Goal: Transaction & Acquisition: Purchase product/service

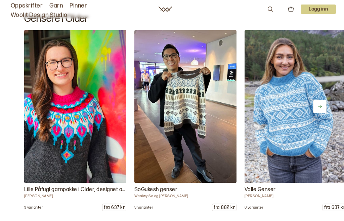
scroll to position [2615, 0]
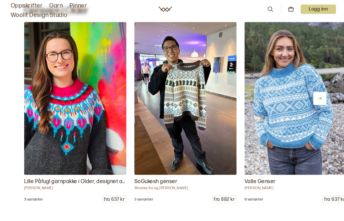
click at [325, 105] on button at bounding box center [319, 98] width 13 height 13
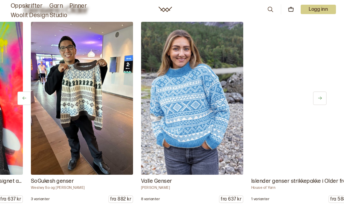
scroll to position [0, 110]
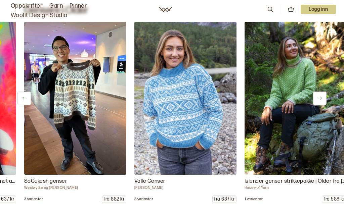
click at [319, 101] on icon at bounding box center [319, 98] width 5 height 5
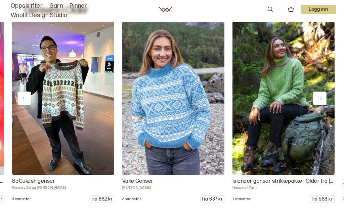
scroll to position [0, 220]
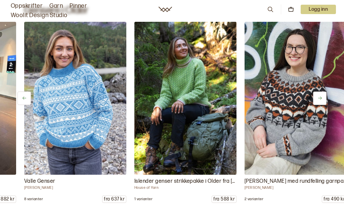
click at [320, 101] on icon at bounding box center [319, 98] width 5 height 5
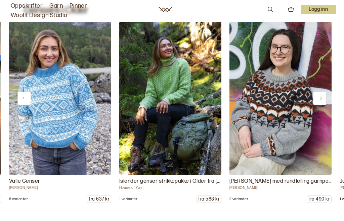
scroll to position [0, 330]
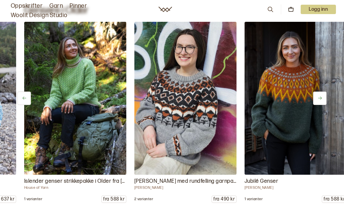
click at [320, 101] on icon at bounding box center [319, 98] width 5 height 5
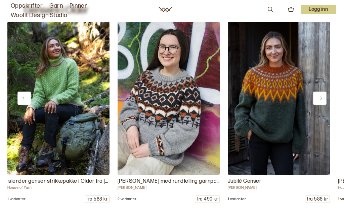
scroll to position [0, 441]
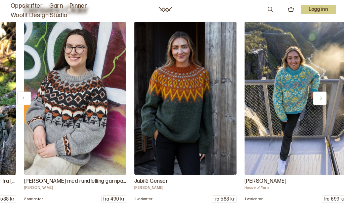
click at [320, 101] on icon at bounding box center [319, 98] width 5 height 5
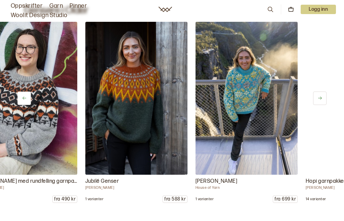
scroll to position [0, 551]
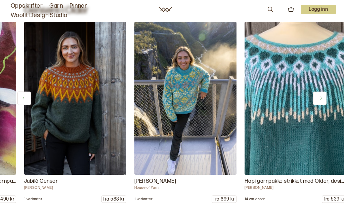
click at [320, 105] on button at bounding box center [319, 98] width 13 height 13
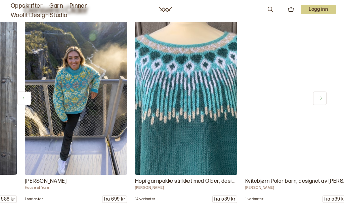
scroll to position [0, 661]
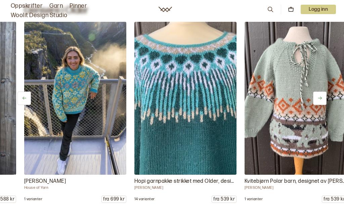
click at [320, 101] on icon at bounding box center [319, 98] width 5 height 5
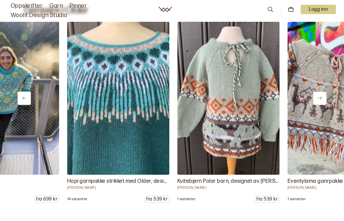
scroll to position [0, 771]
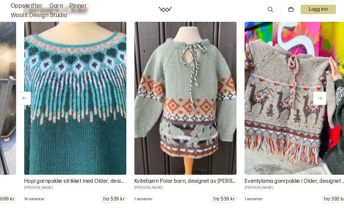
click at [320, 101] on icon at bounding box center [319, 98] width 5 height 5
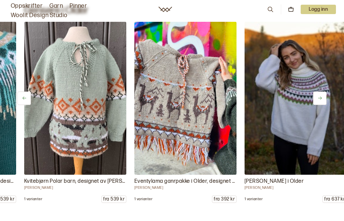
click at [321, 101] on icon at bounding box center [319, 98] width 5 height 5
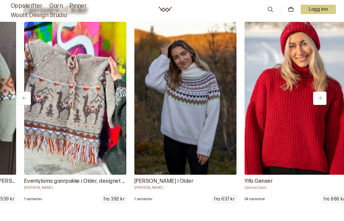
click at [321, 101] on icon at bounding box center [319, 98] width 5 height 5
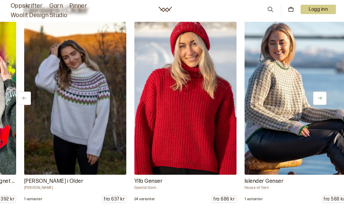
click at [323, 105] on button at bounding box center [319, 98] width 13 height 13
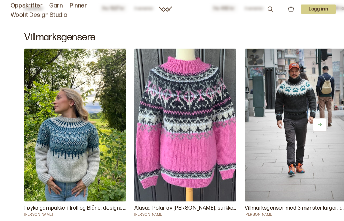
scroll to position [3446, 0]
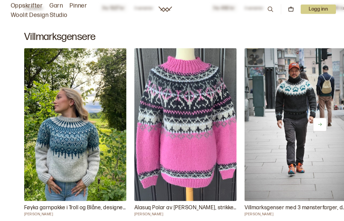
click at [325, 132] on button at bounding box center [319, 124] width 13 height 13
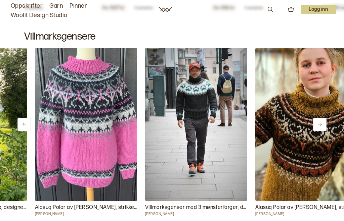
scroll to position [0, 110]
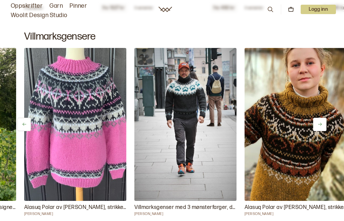
click at [323, 131] on button at bounding box center [319, 124] width 13 height 13
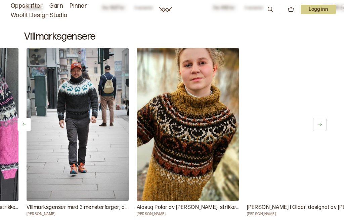
scroll to position [0, 220]
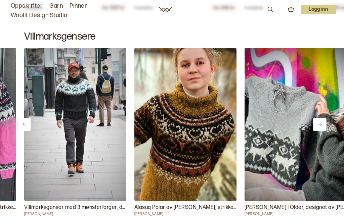
click at [321, 126] on icon at bounding box center [320, 124] width 4 height 3
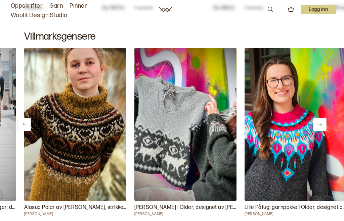
click at [322, 127] on icon at bounding box center [319, 124] width 5 height 5
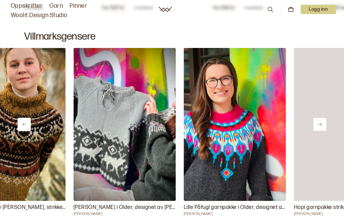
scroll to position [0, 441]
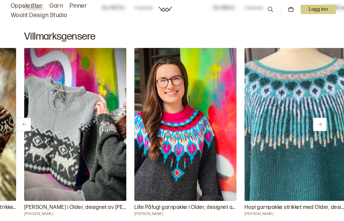
click at [326, 131] on button at bounding box center [319, 124] width 13 height 13
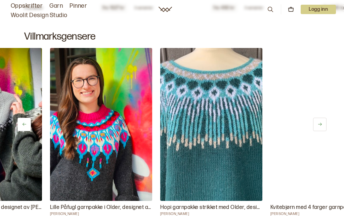
scroll to position [0, 551]
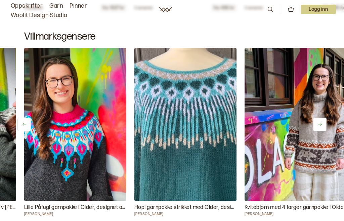
click at [322, 127] on icon at bounding box center [319, 124] width 5 height 5
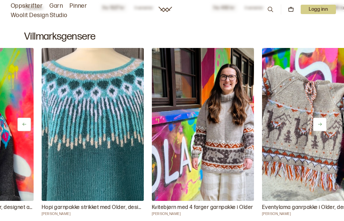
scroll to position [0, 661]
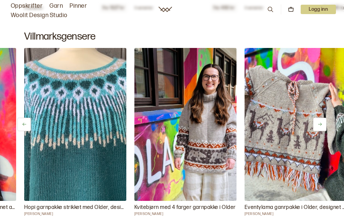
click at [322, 127] on icon at bounding box center [319, 124] width 5 height 5
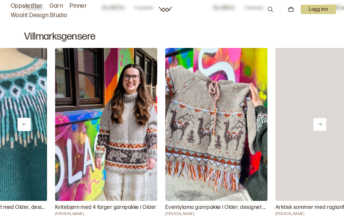
scroll to position [0, 771]
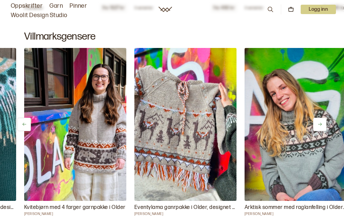
click at [324, 131] on button at bounding box center [319, 124] width 13 height 13
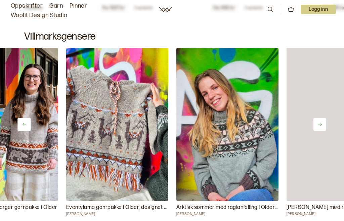
scroll to position [0, 881]
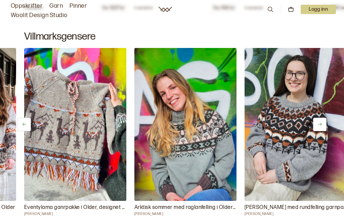
click at [324, 131] on button at bounding box center [319, 124] width 13 height 13
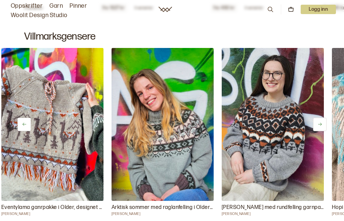
scroll to position [0, 991]
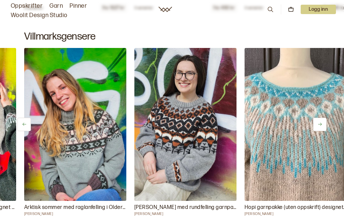
click at [324, 131] on button at bounding box center [319, 124] width 13 height 13
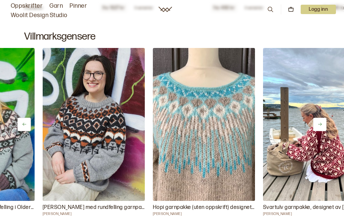
scroll to position [0, 1102]
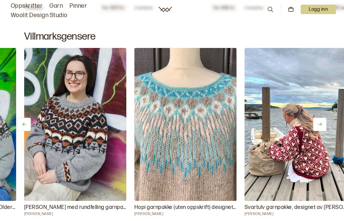
click at [324, 131] on button at bounding box center [319, 124] width 13 height 13
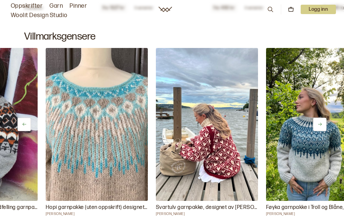
scroll to position [0, 1212]
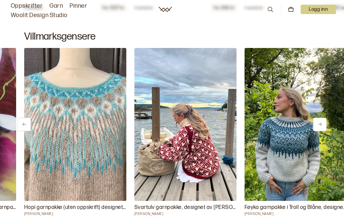
click at [57, 149] on img at bounding box center [75, 124] width 102 height 153
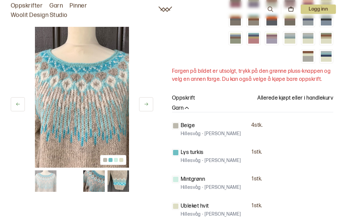
scroll to position [178, 0]
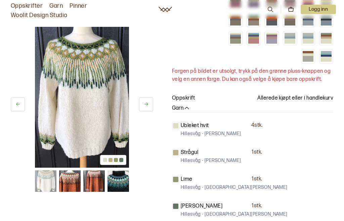
click at [259, 2] on div at bounding box center [253, 1] width 11 height 2
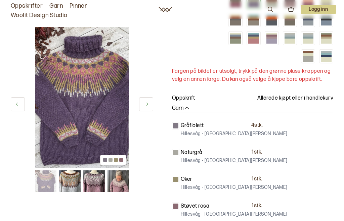
click at [241, 2] on div at bounding box center [235, 1] width 11 height 2
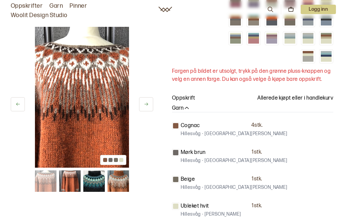
click at [266, 7] on div at bounding box center [271, 4] width 11 height 5
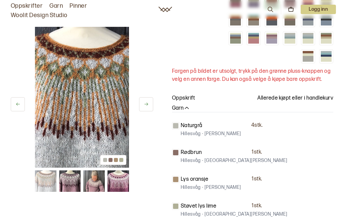
click at [284, 7] on div at bounding box center [289, 4] width 11 height 5
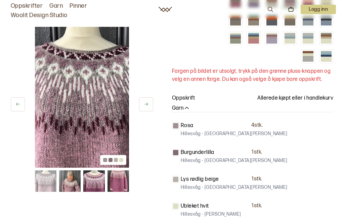
click at [303, 7] on div at bounding box center [308, 4] width 11 height 5
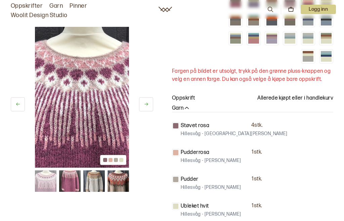
click at [321, 2] on div at bounding box center [326, 1] width 11 height 2
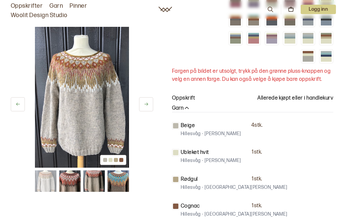
click at [241, 26] on div at bounding box center [235, 22] width 11 height 5
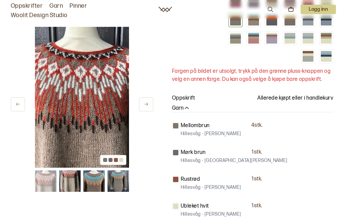
click at [259, 26] on div at bounding box center [253, 22] width 11 height 5
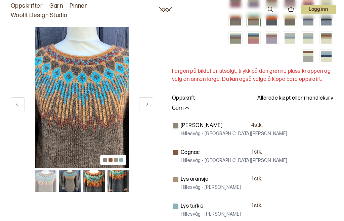
click at [277, 20] on div at bounding box center [271, 19] width 11 height 2
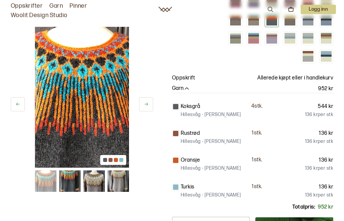
click at [295, 39] on div at bounding box center [289, 38] width 11 height 2
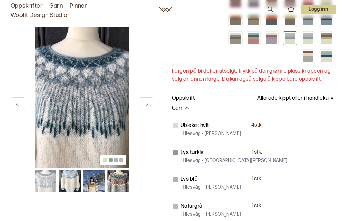
click at [277, 39] on div at bounding box center [271, 38] width 11 height 2
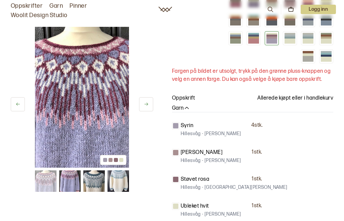
click at [259, 37] on div at bounding box center [253, 36] width 11 height 2
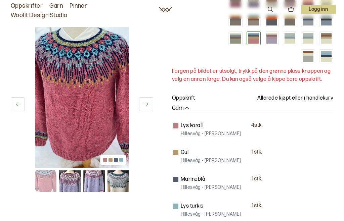
click at [241, 39] on div at bounding box center [235, 38] width 11 height 2
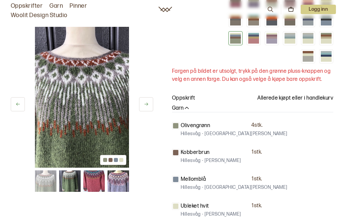
click at [321, 18] on div at bounding box center [326, 17] width 11 height 2
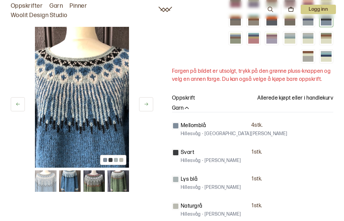
click at [303, 20] on div at bounding box center [308, 19] width 11 height 2
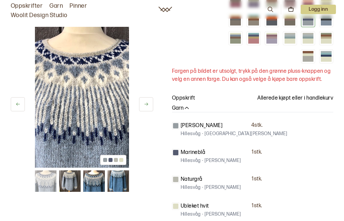
click at [284, 26] on div at bounding box center [289, 22] width 11 height 5
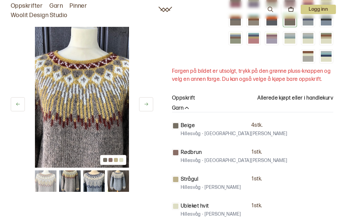
click at [303, 37] on div at bounding box center [308, 36] width 11 height 2
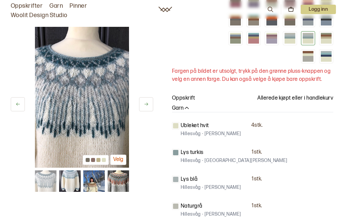
click at [321, 44] on div at bounding box center [326, 41] width 11 height 5
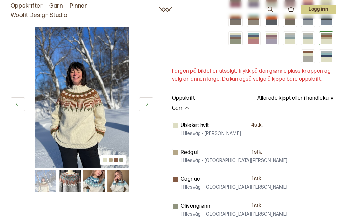
click at [308, 62] on div at bounding box center [308, 59] width 11 height 6
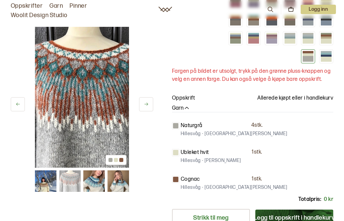
click at [331, 62] on div at bounding box center [326, 59] width 11 height 5
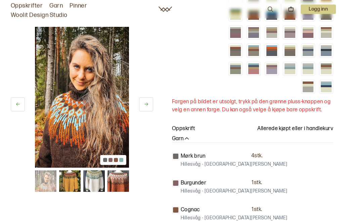
scroll to position [147, 0]
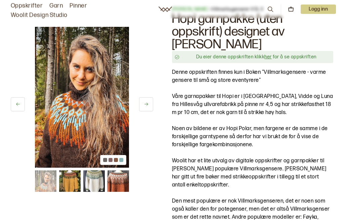
scroll to position [0, 0]
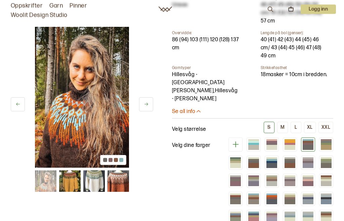
click at [329, 125] on div "XXL" at bounding box center [325, 128] width 9 height 6
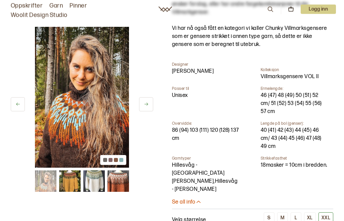
scroll to position [307, 0]
click at [328, 215] on div "XXL" at bounding box center [325, 218] width 9 height 6
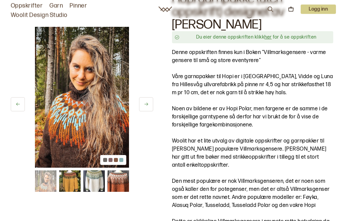
scroll to position [0, 0]
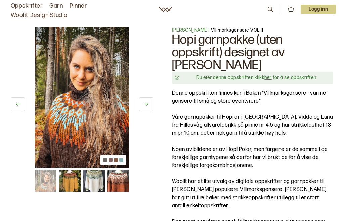
click at [293, 11] on icon at bounding box center [290, 9] width 5 height 3
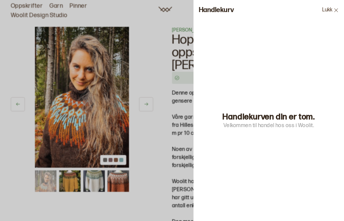
click at [332, 13] on button "Lukk" at bounding box center [330, 10] width 27 height 20
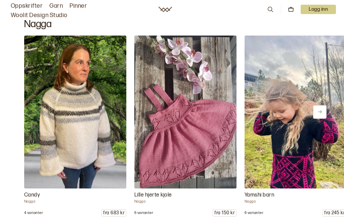
scroll to position [3694, 0]
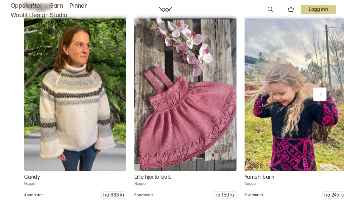
click at [326, 101] on button at bounding box center [319, 94] width 13 height 13
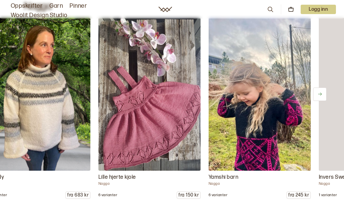
scroll to position [0, 110]
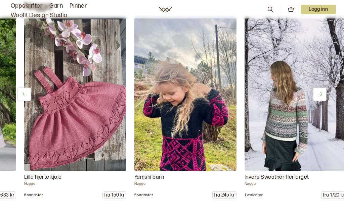
click at [320, 97] on icon at bounding box center [319, 94] width 5 height 5
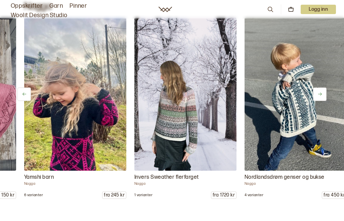
click at [322, 97] on icon at bounding box center [319, 94] width 5 height 5
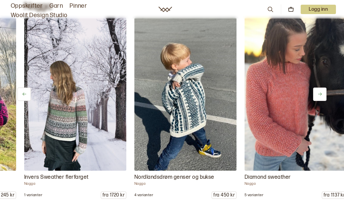
click at [319, 97] on icon at bounding box center [319, 94] width 5 height 5
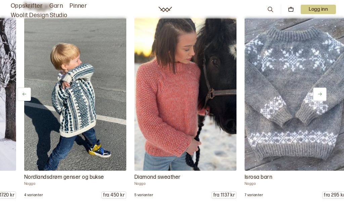
click at [320, 97] on icon at bounding box center [319, 94] width 5 height 5
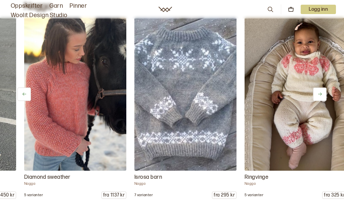
click at [323, 101] on button at bounding box center [319, 94] width 13 height 13
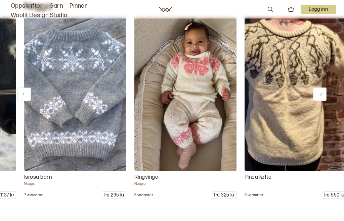
click at [323, 101] on button at bounding box center [319, 94] width 13 height 13
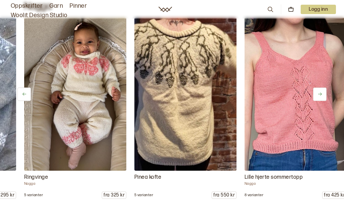
click at [320, 101] on button at bounding box center [319, 94] width 13 height 13
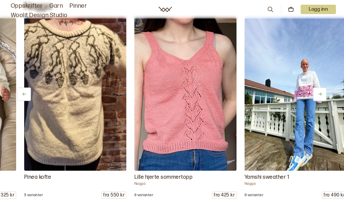
click at [325, 101] on button at bounding box center [319, 94] width 13 height 13
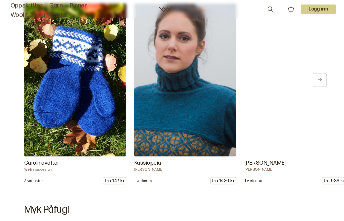
scroll to position [4348, 0]
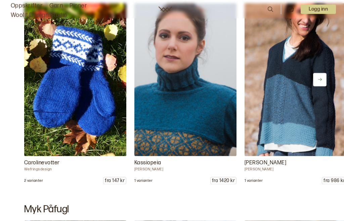
click at [323, 87] on button at bounding box center [319, 79] width 13 height 13
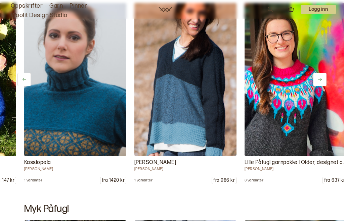
click at [323, 86] on button at bounding box center [319, 79] width 13 height 13
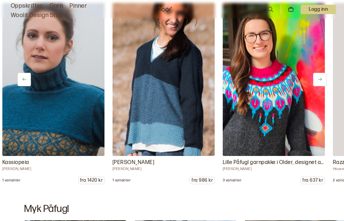
scroll to position [0, 220]
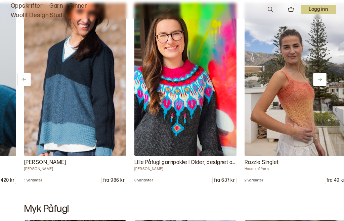
click at [322, 82] on icon at bounding box center [319, 79] width 5 height 5
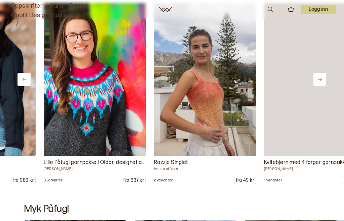
scroll to position [0, 330]
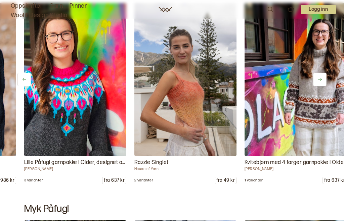
click at [320, 82] on icon at bounding box center [319, 79] width 5 height 5
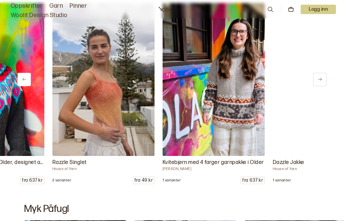
scroll to position [0, 441]
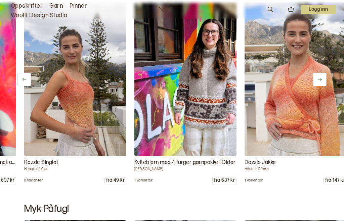
click at [322, 82] on icon at bounding box center [319, 79] width 5 height 5
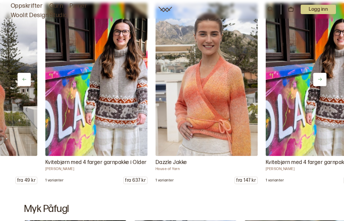
scroll to position [0, 551]
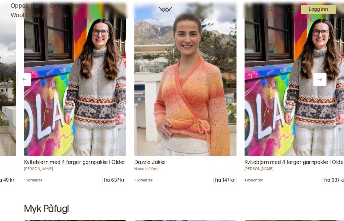
click at [318, 82] on icon at bounding box center [319, 79] width 5 height 5
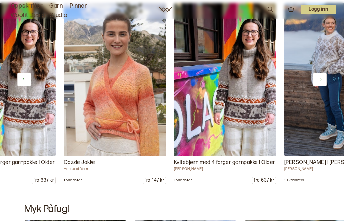
scroll to position [0, 661]
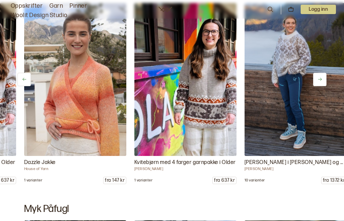
click at [322, 82] on icon at bounding box center [319, 79] width 5 height 5
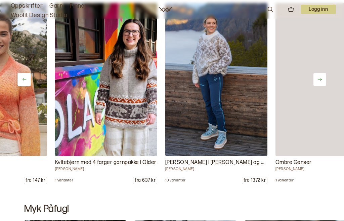
scroll to position [0, 771]
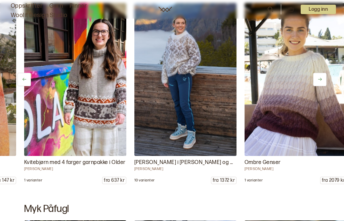
click at [320, 82] on icon at bounding box center [319, 79] width 5 height 5
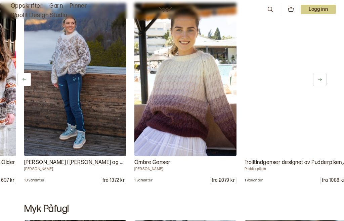
click at [324, 86] on button at bounding box center [319, 79] width 13 height 13
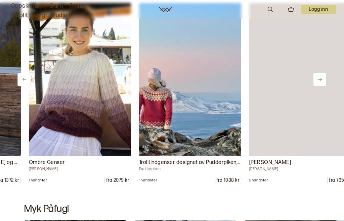
scroll to position [0, 991]
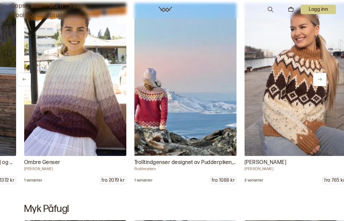
click at [320, 82] on icon at bounding box center [319, 79] width 5 height 5
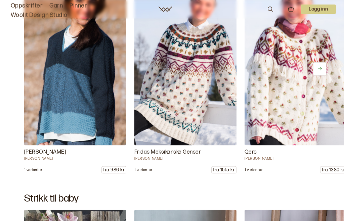
scroll to position [5012, 0]
click at [323, 75] on button at bounding box center [319, 68] width 13 height 13
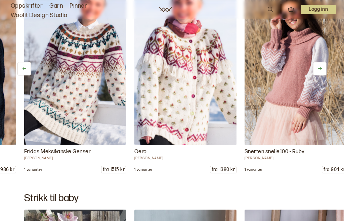
click at [324, 76] on button at bounding box center [319, 68] width 13 height 13
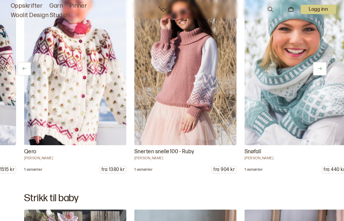
click at [323, 76] on button at bounding box center [319, 68] width 13 height 13
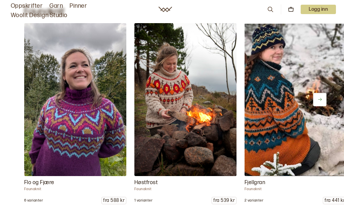
scroll to position [5416, 0]
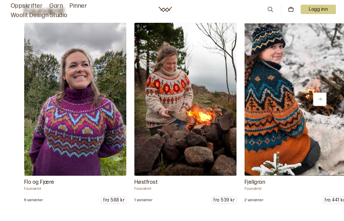
click at [325, 106] on button at bounding box center [319, 99] width 13 height 13
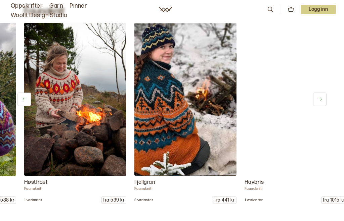
click at [322, 102] on icon at bounding box center [319, 99] width 5 height 5
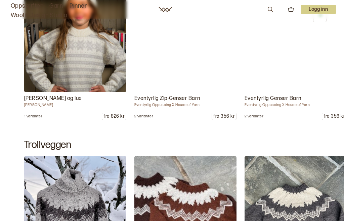
scroll to position [6752, 0]
